Goal: Task Accomplishment & Management: Manage account settings

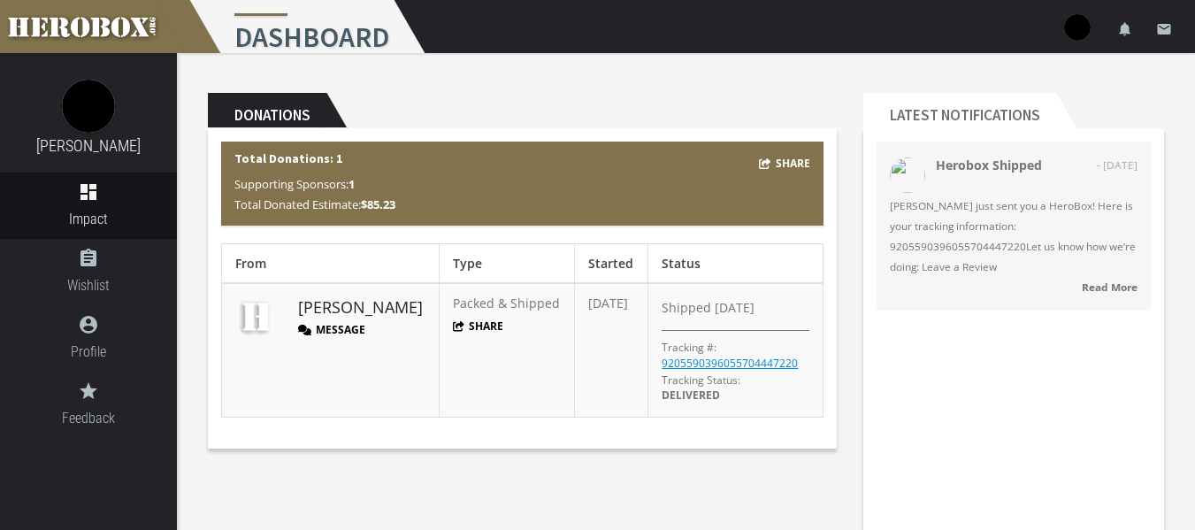
click at [329, 334] on button "Message" at bounding box center [331, 329] width 67 height 15
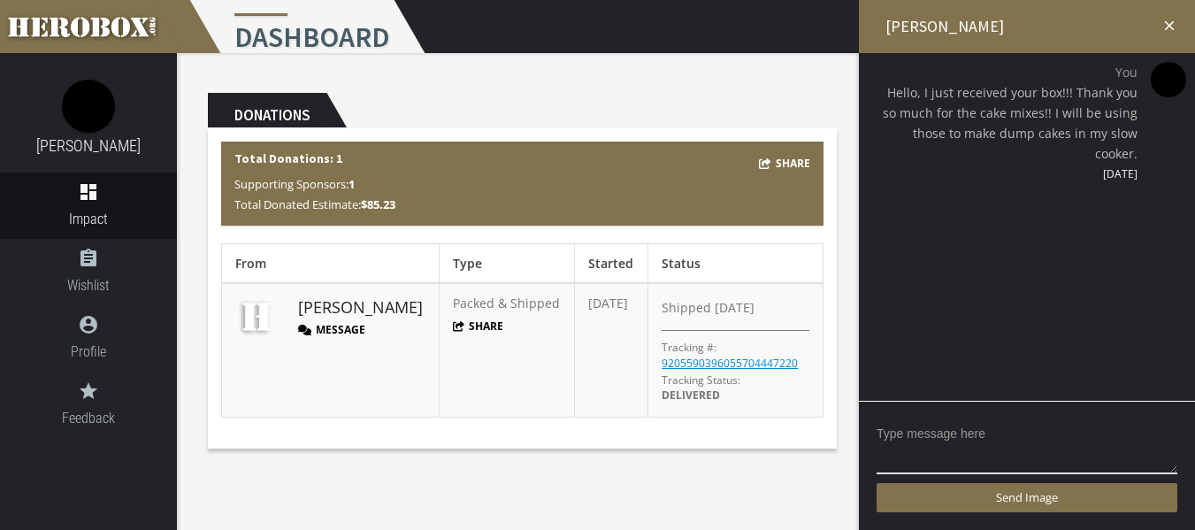
click at [1175, 20] on icon "close" at bounding box center [1170, 26] width 16 height 16
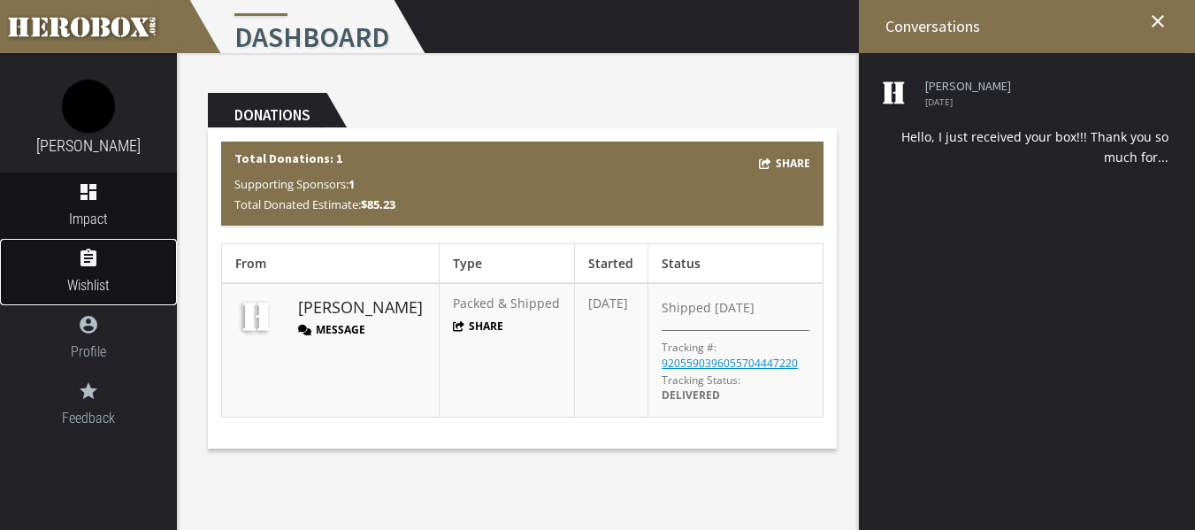
click at [169, 256] on icon "assignment" at bounding box center [88, 258] width 177 height 21
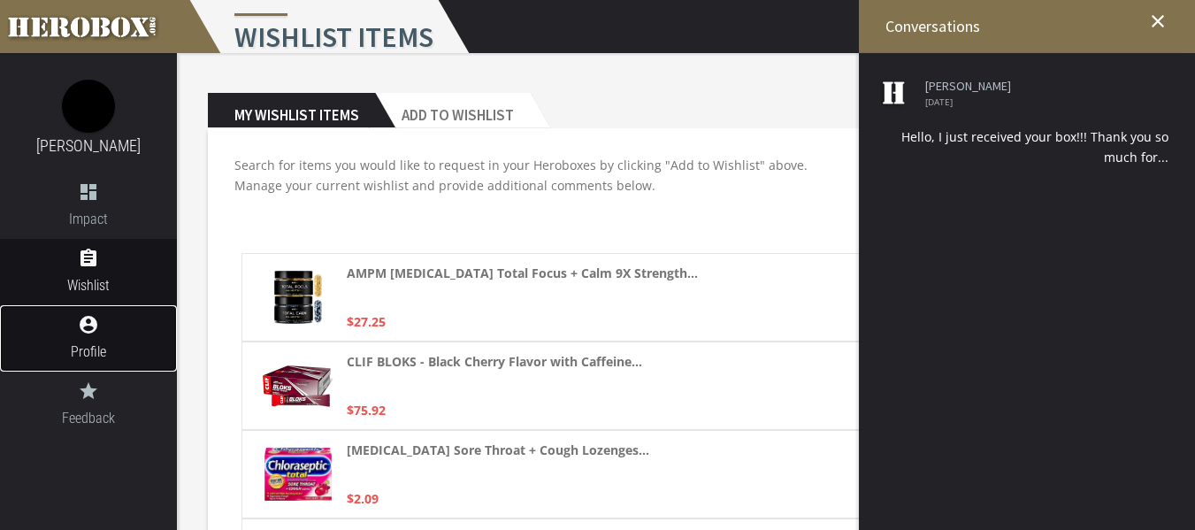
click at [128, 326] on icon "account_circle" at bounding box center [88, 324] width 177 height 21
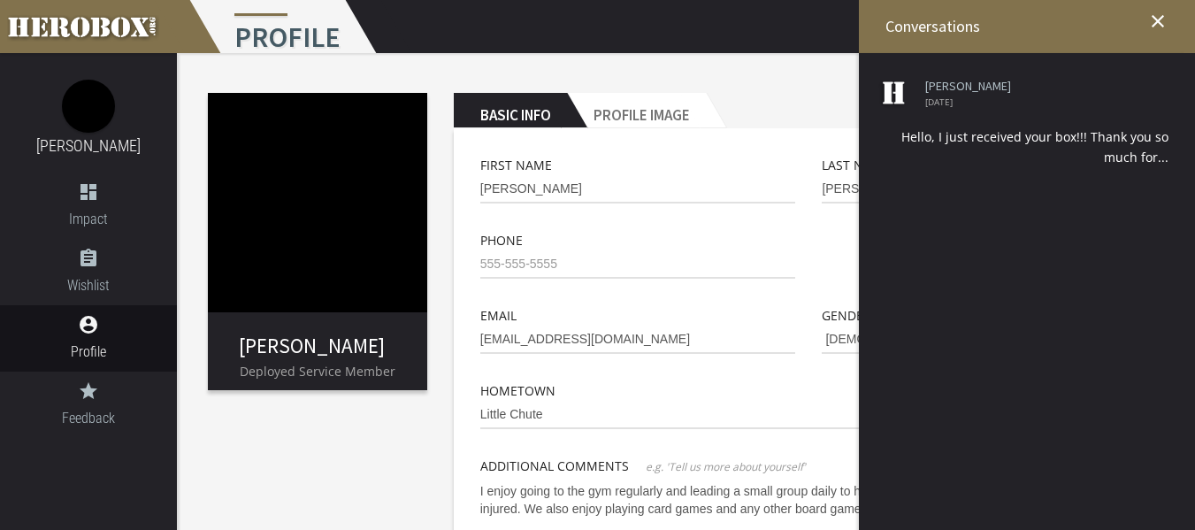
click at [1164, 23] on icon "close" at bounding box center [1158, 21] width 21 height 21
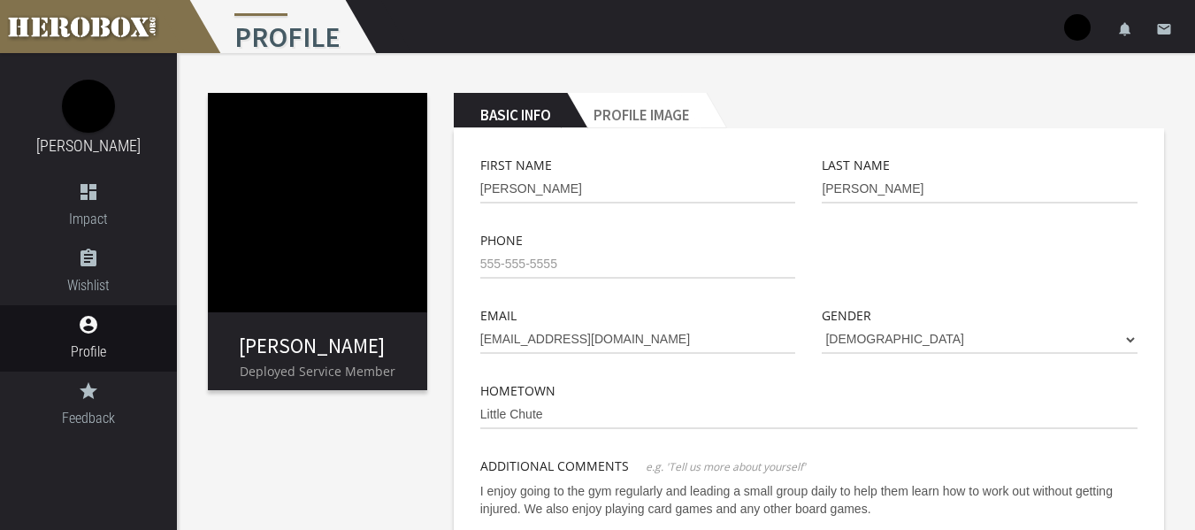
click at [278, 261] on img at bounding box center [317, 202] width 219 height 219
click at [311, 355] on link "[PERSON_NAME]" at bounding box center [312, 346] width 146 height 26
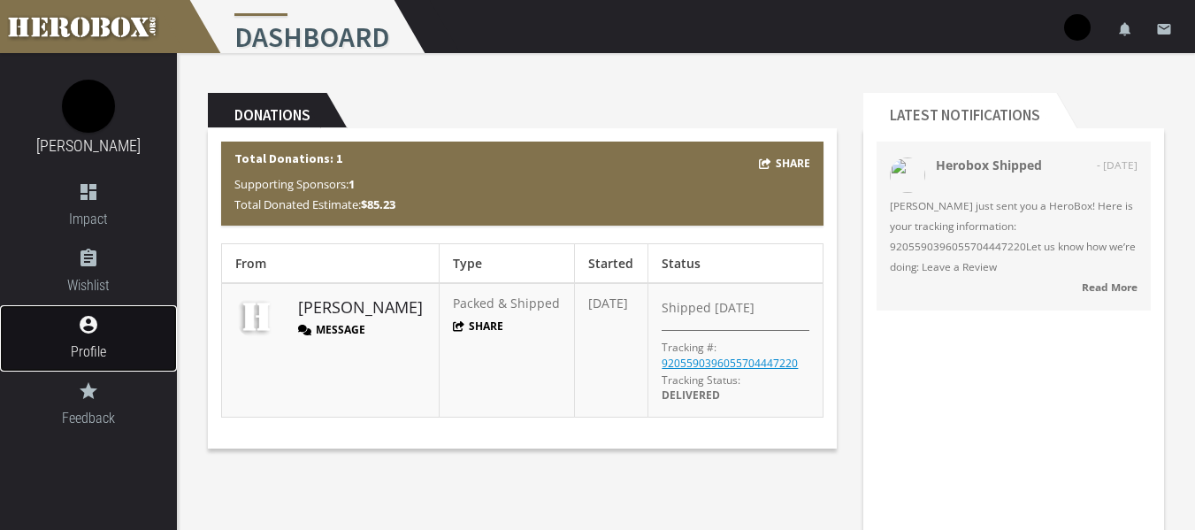
click at [110, 335] on link "account_circle Profile" at bounding box center [88, 338] width 177 height 66
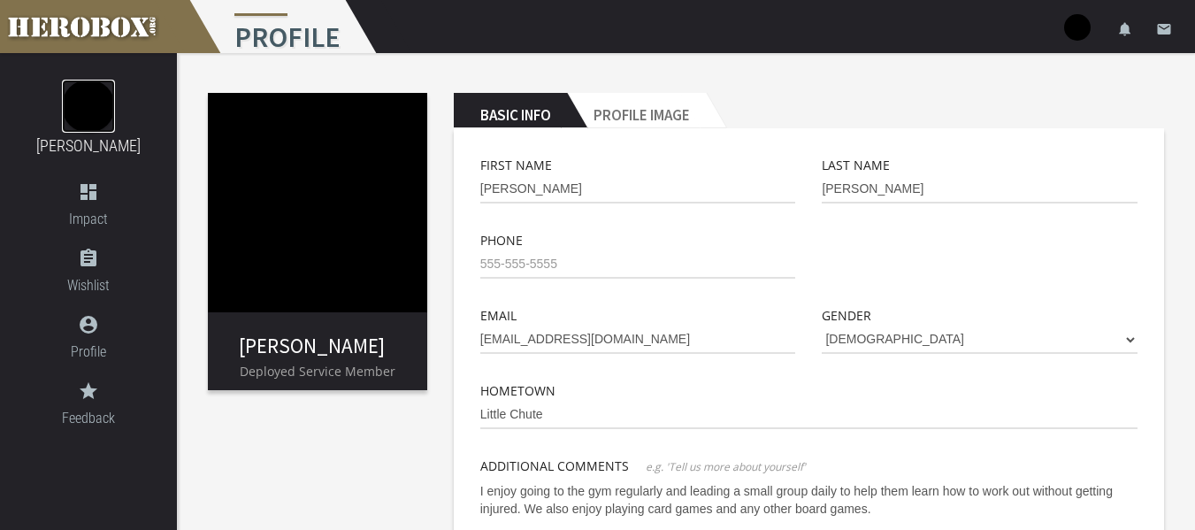
click at [107, 114] on img at bounding box center [88, 106] width 53 height 53
click at [107, 150] on link "[PERSON_NAME]" at bounding box center [88, 145] width 104 height 19
click at [121, 157] on h3 "[PERSON_NAME]" at bounding box center [88, 146] width 150 height 27
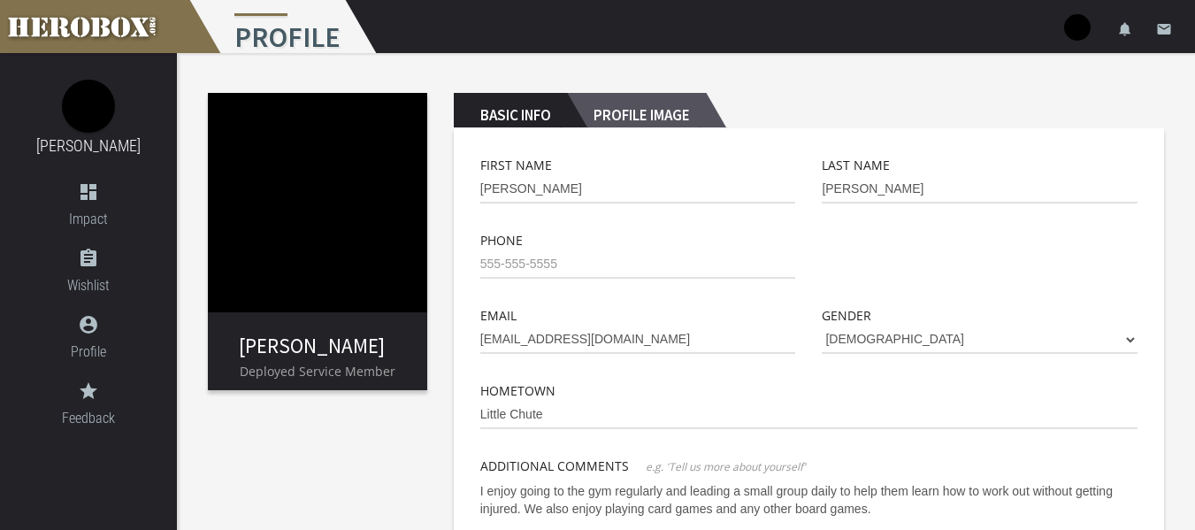
click at [626, 116] on h2 "Profile Image" at bounding box center [636, 110] width 139 height 35
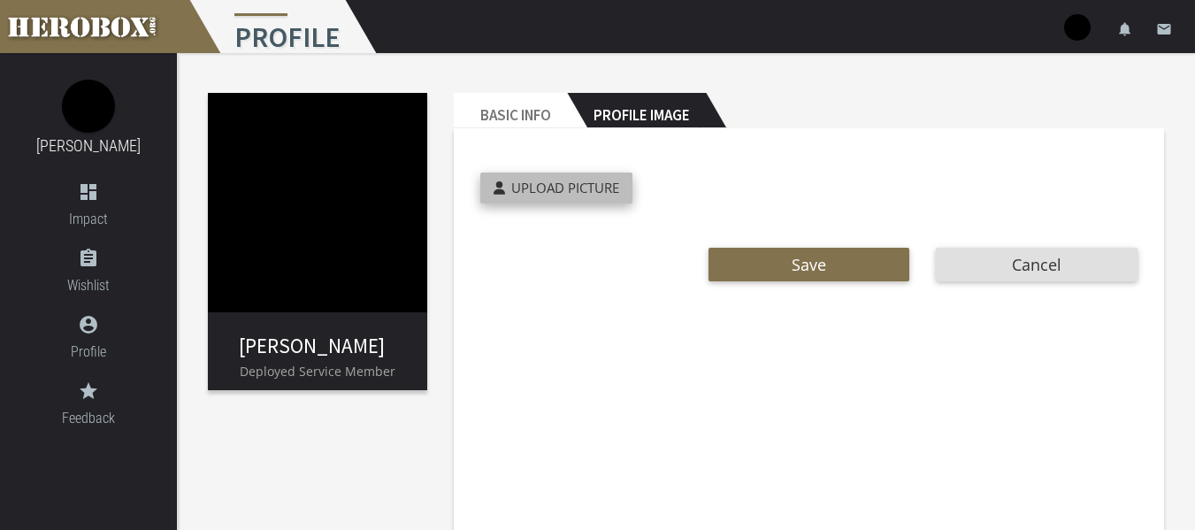
click at [513, 175] on label "Upload Picture" at bounding box center [556, 188] width 152 height 31
click at [513, 175] on input "Upload Picture" at bounding box center [597, 183] width 234 height 20
type input "**********"
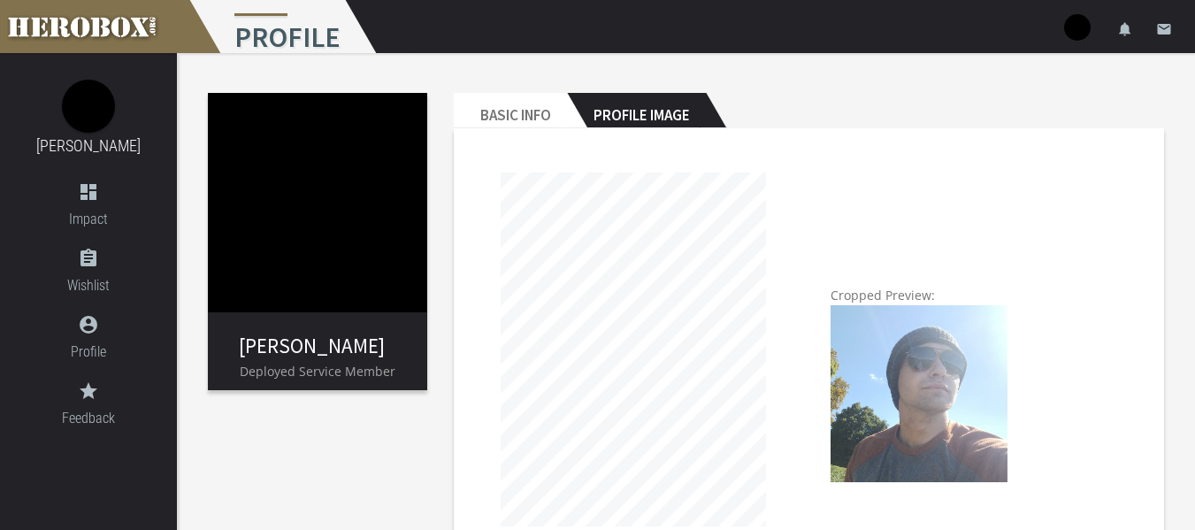
scroll to position [173, 0]
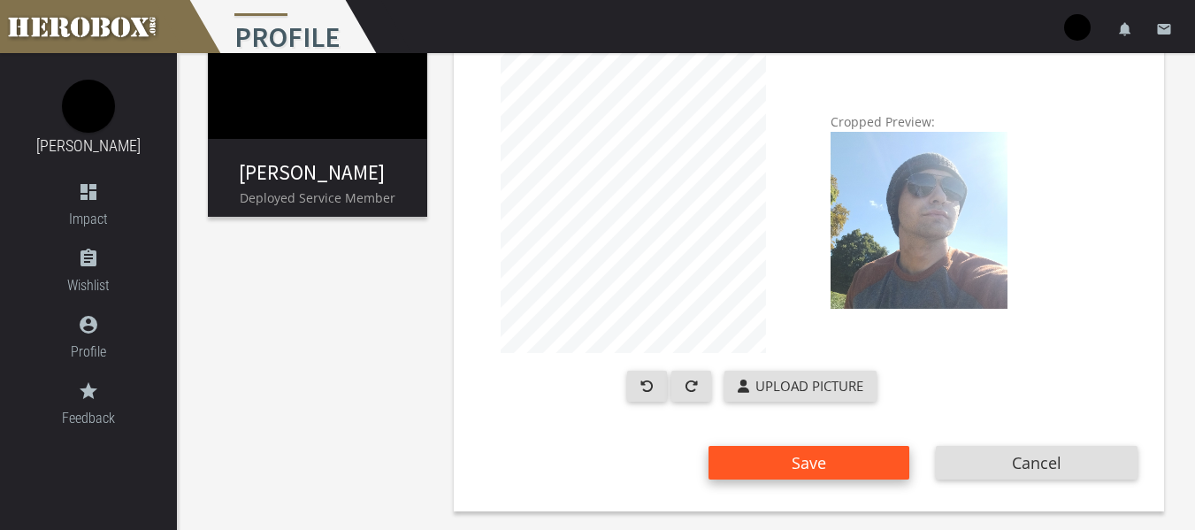
click at [838, 462] on button "Save" at bounding box center [810, 463] width 202 height 34
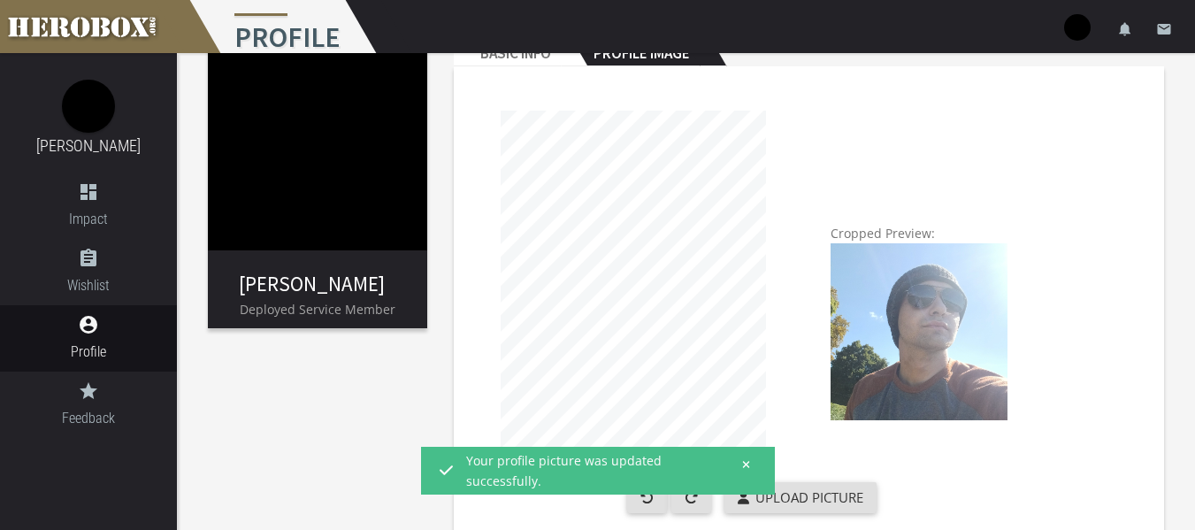
scroll to position [0, 0]
